Goal: Check status: Check status

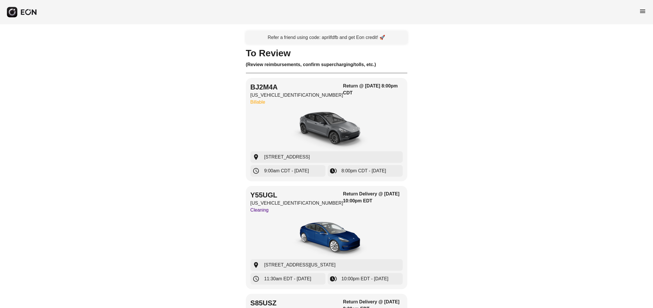
click at [643, 11] on span "menu" at bounding box center [642, 11] width 7 height 7
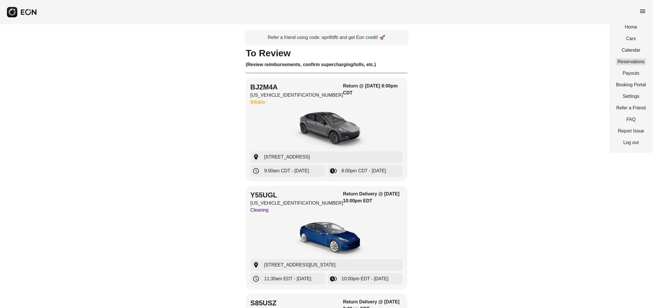
click at [639, 60] on link "Reservations" at bounding box center [631, 61] width 30 height 7
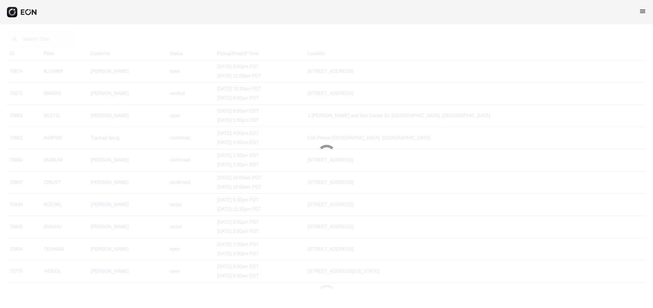
click at [37, 42] on div at bounding box center [326, 154] width 653 height 308
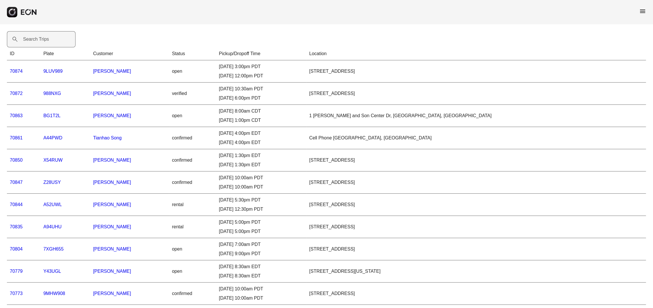
click at [44, 42] on label "Search Trips" at bounding box center [36, 39] width 26 height 7
click at [44, 42] on Trips "Search Trips" at bounding box center [41, 39] width 69 height 16
paste Trips "*****"
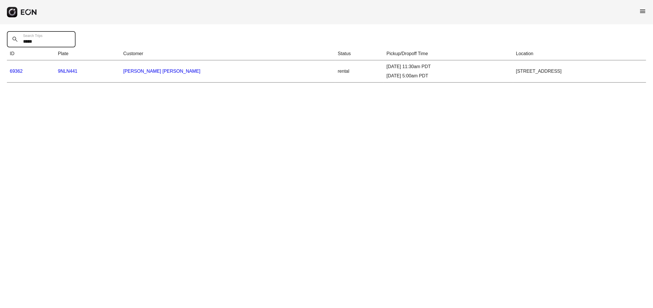
type Trips "*****"
click at [14, 67] on td "69362" at bounding box center [31, 71] width 48 height 22
click at [18, 71] on link "69362" at bounding box center [16, 71] width 13 height 5
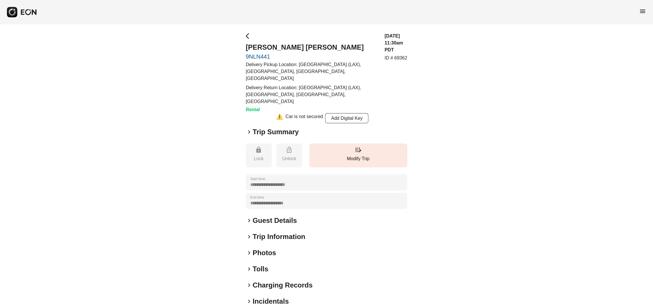
scroll to position [14, 0]
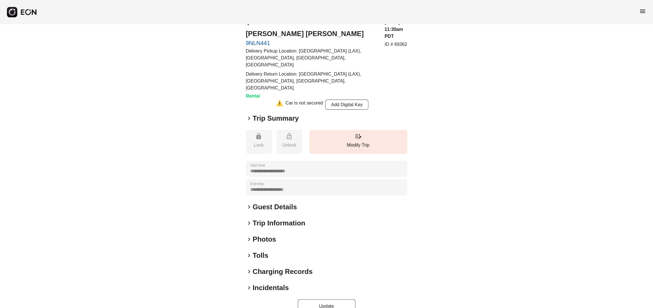
click at [249, 236] on span "keyboard_arrow_right" at bounding box center [249, 239] width 7 height 7
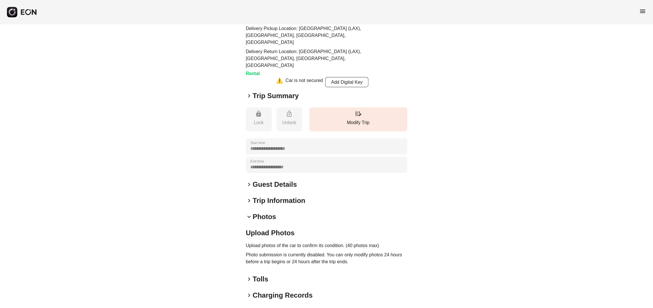
scroll to position [59, 0]
